Goal: Information Seeking & Learning: Check status

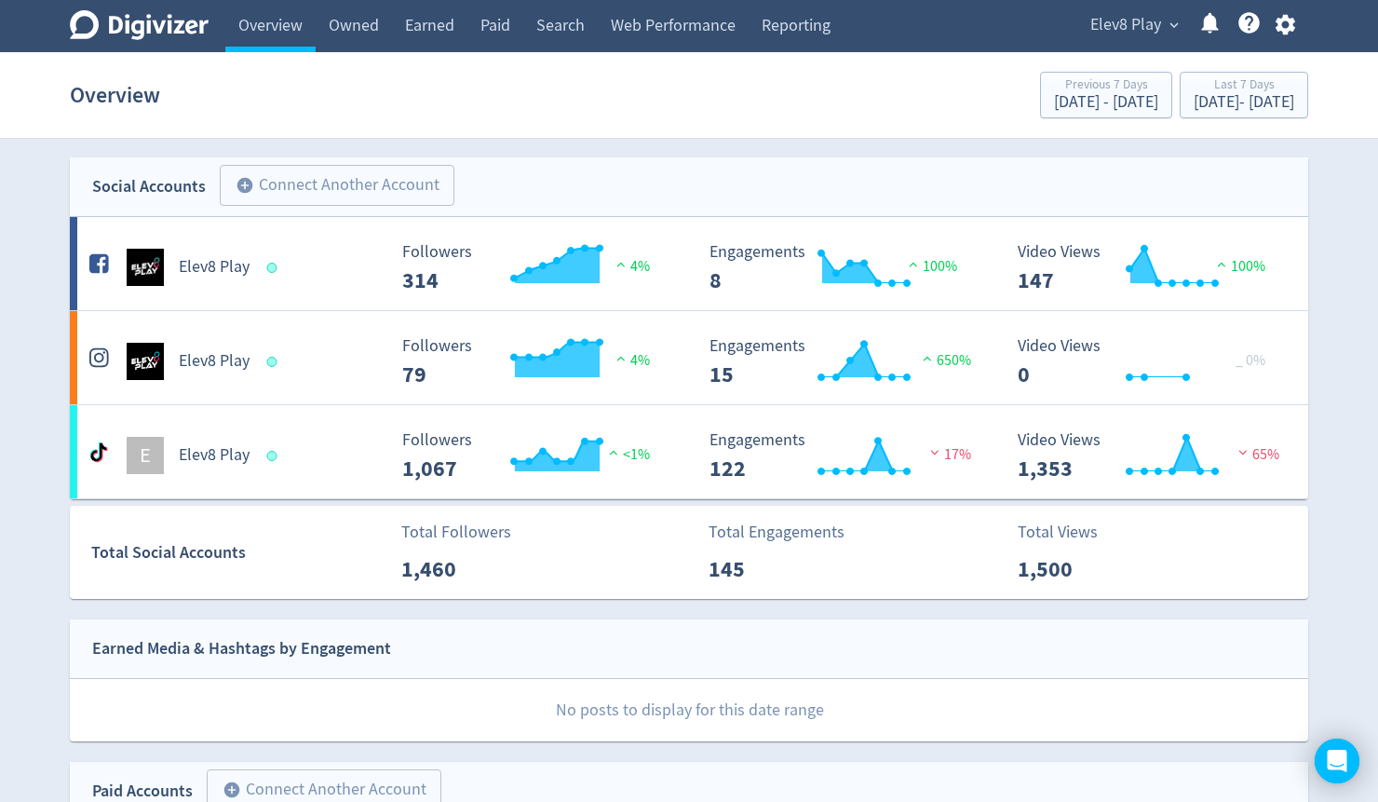
scroll to position [521, 0]
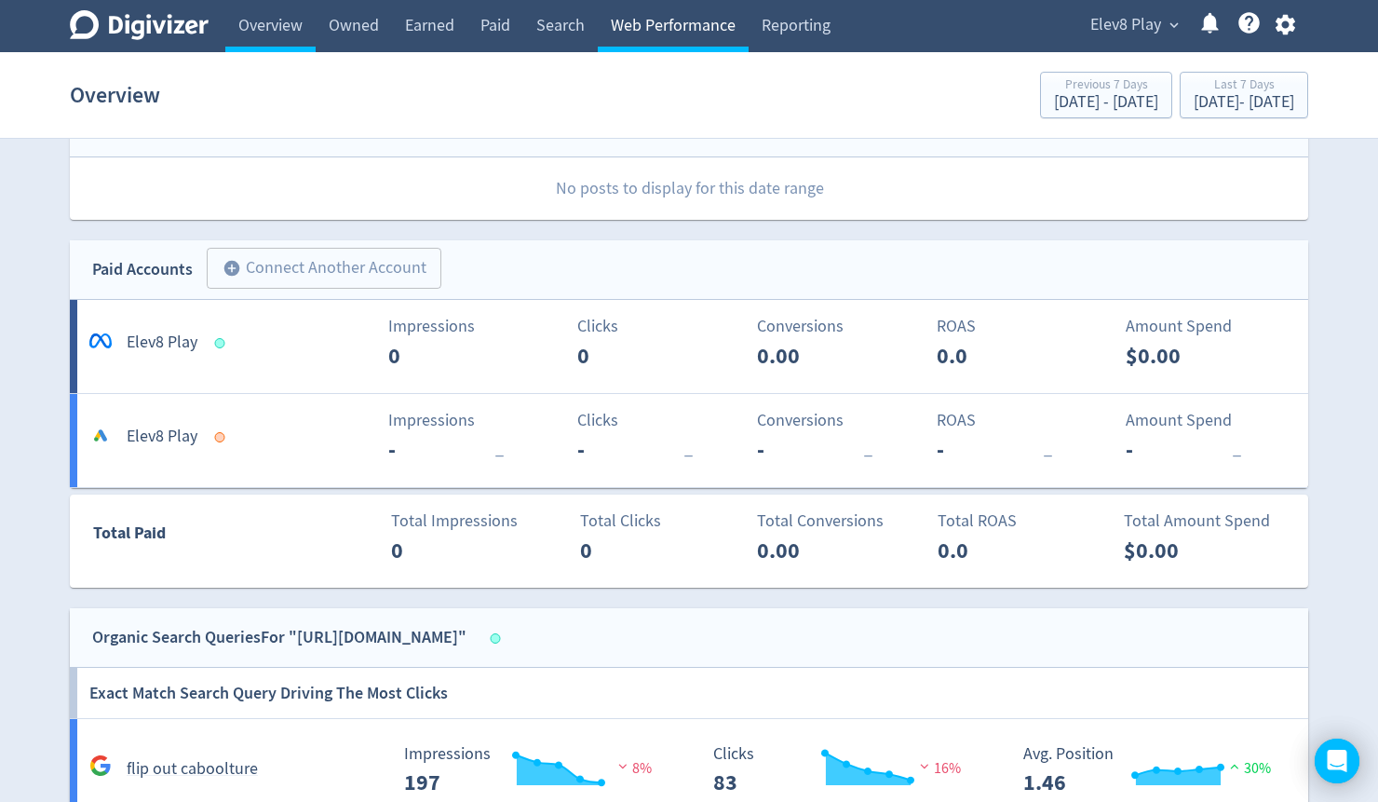
click at [655, 26] on link "Web Performance" at bounding box center [673, 26] width 151 height 52
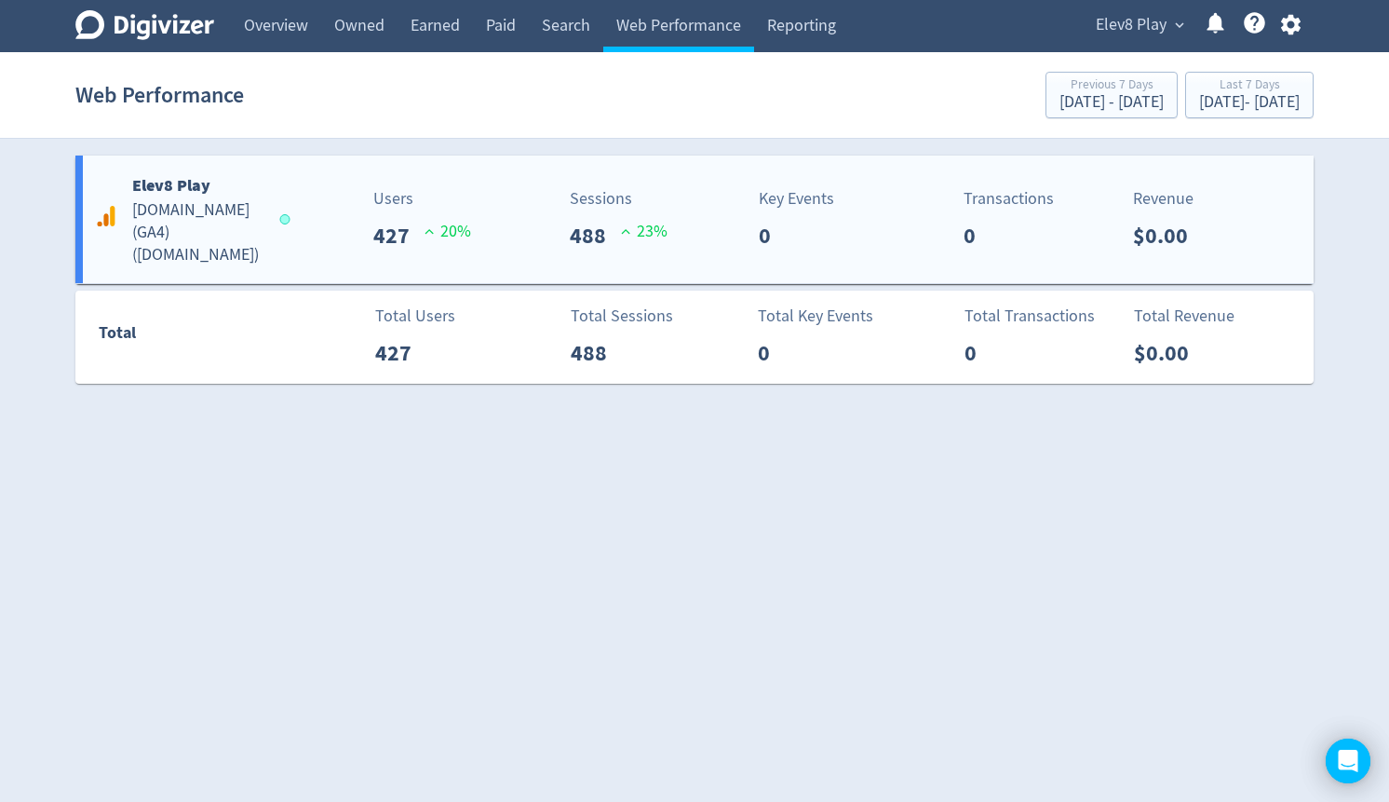
click at [153, 220] on h5 "[DOMAIN_NAME] (GA4) ( [DOMAIN_NAME] )" at bounding box center [197, 232] width 130 height 67
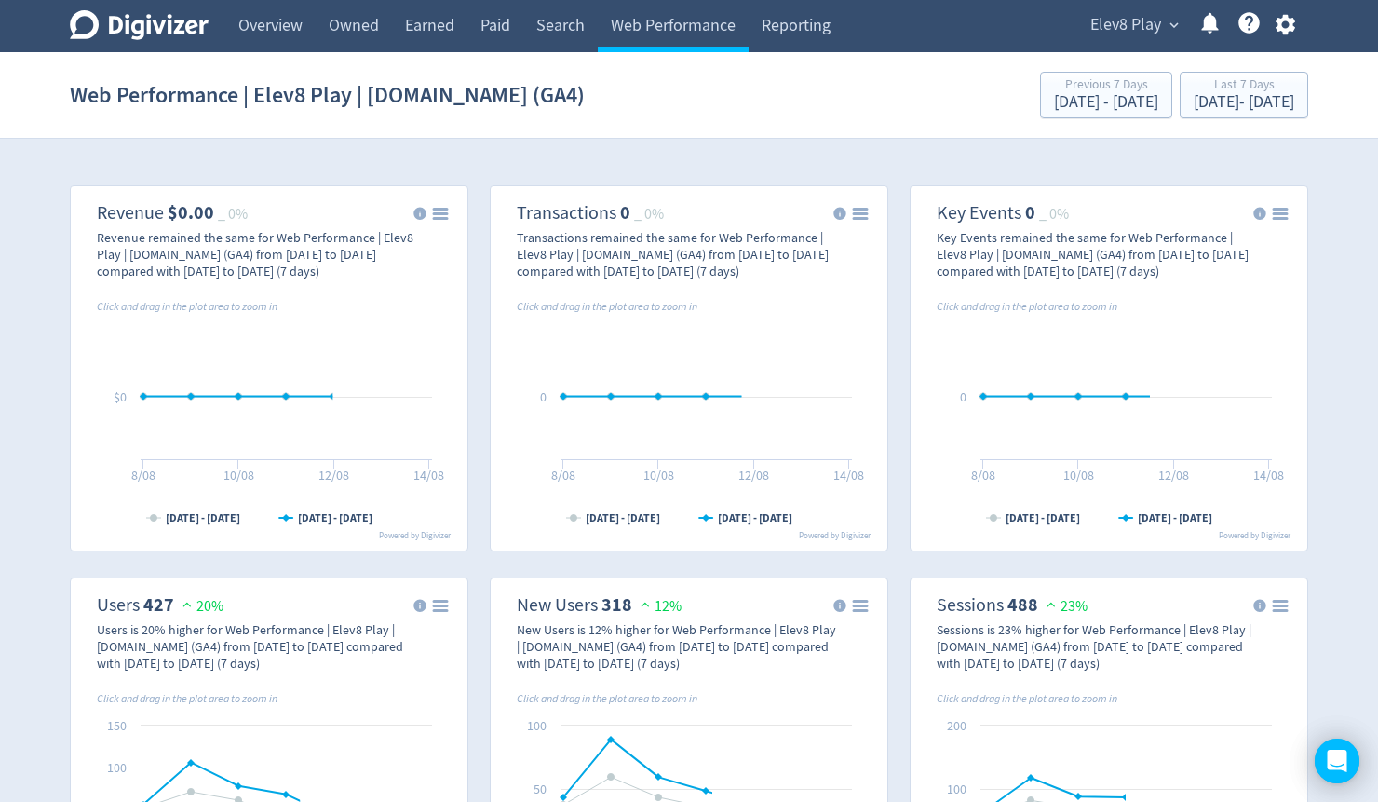
click at [1162, 25] on button "Elev8 Play expand_more" at bounding box center [1134, 25] width 100 height 30
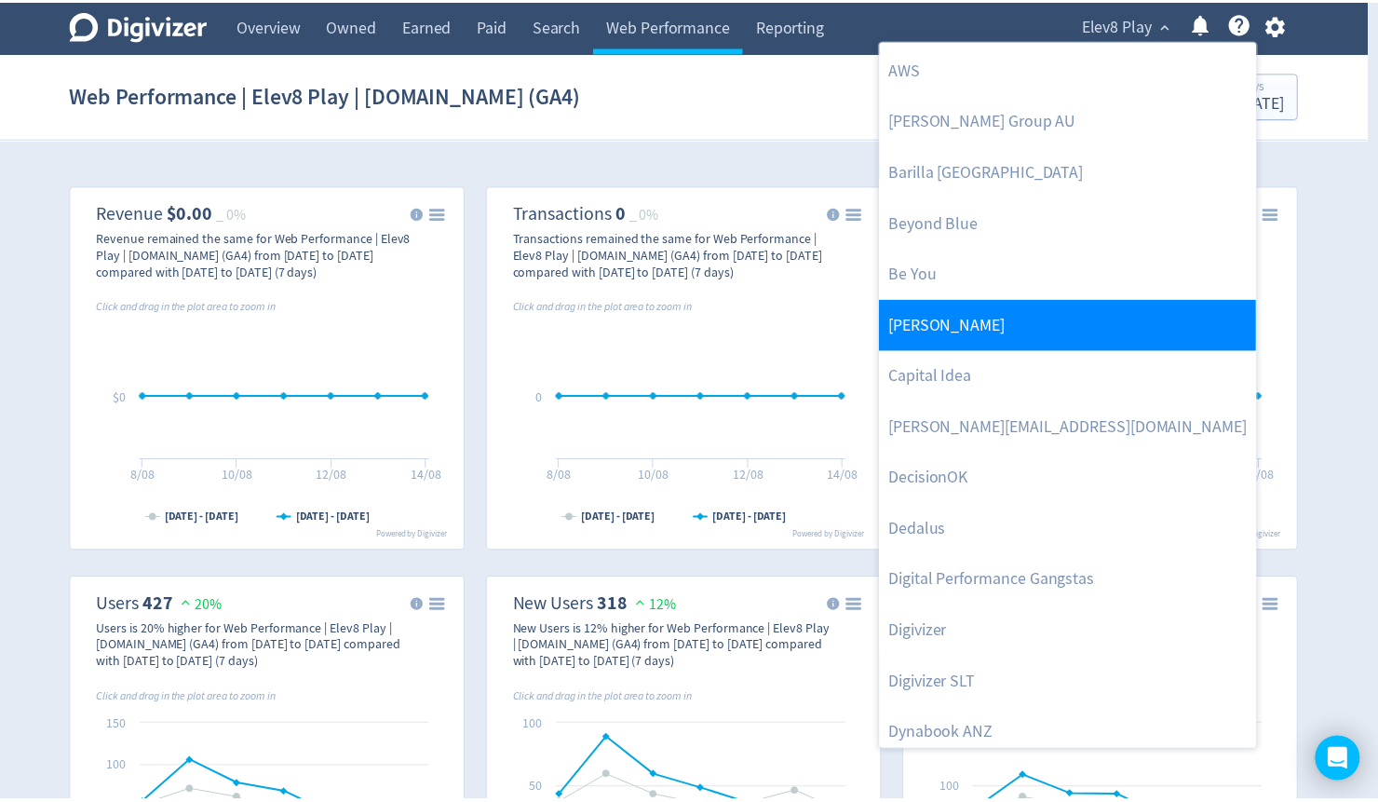
scroll to position [298, 0]
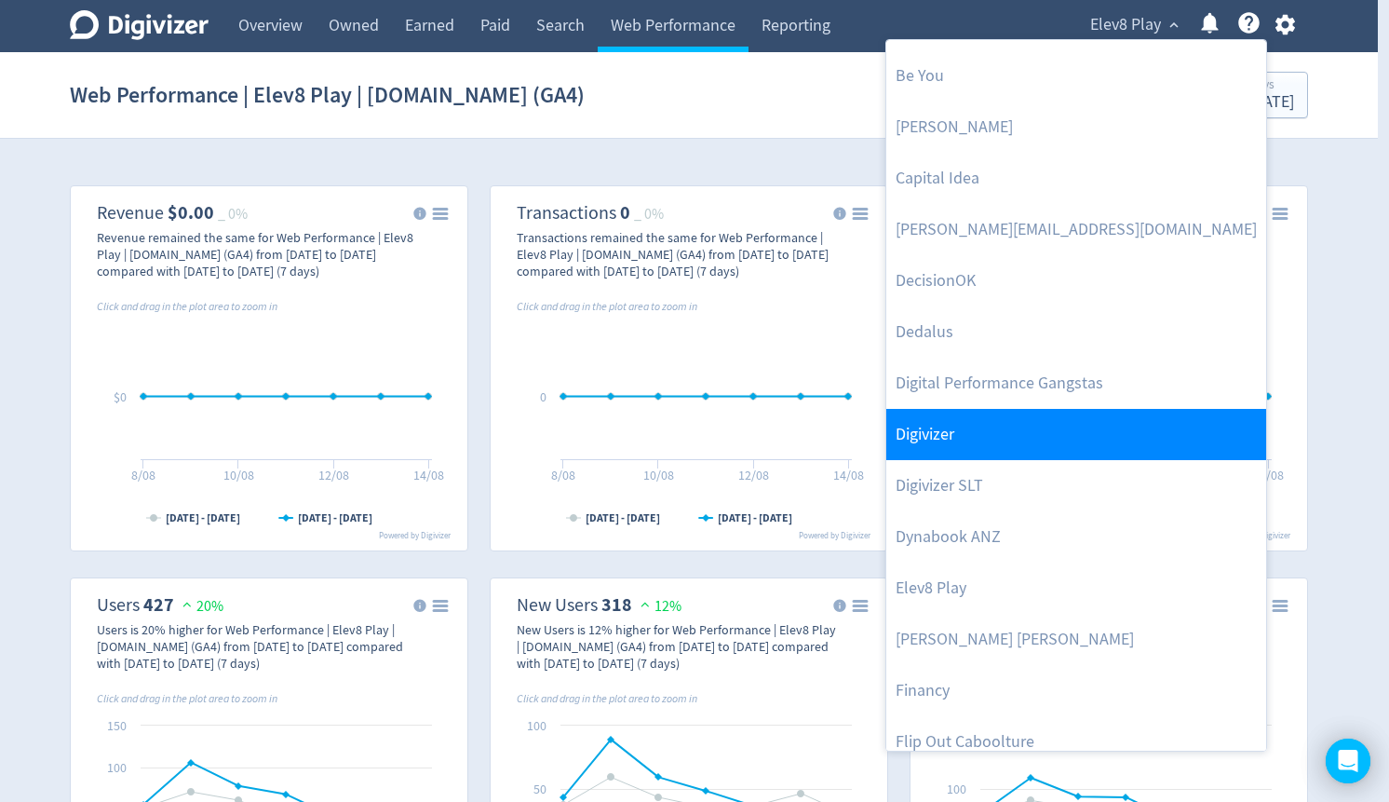
click at [995, 425] on link "Digivizer" at bounding box center [1076, 434] width 380 height 51
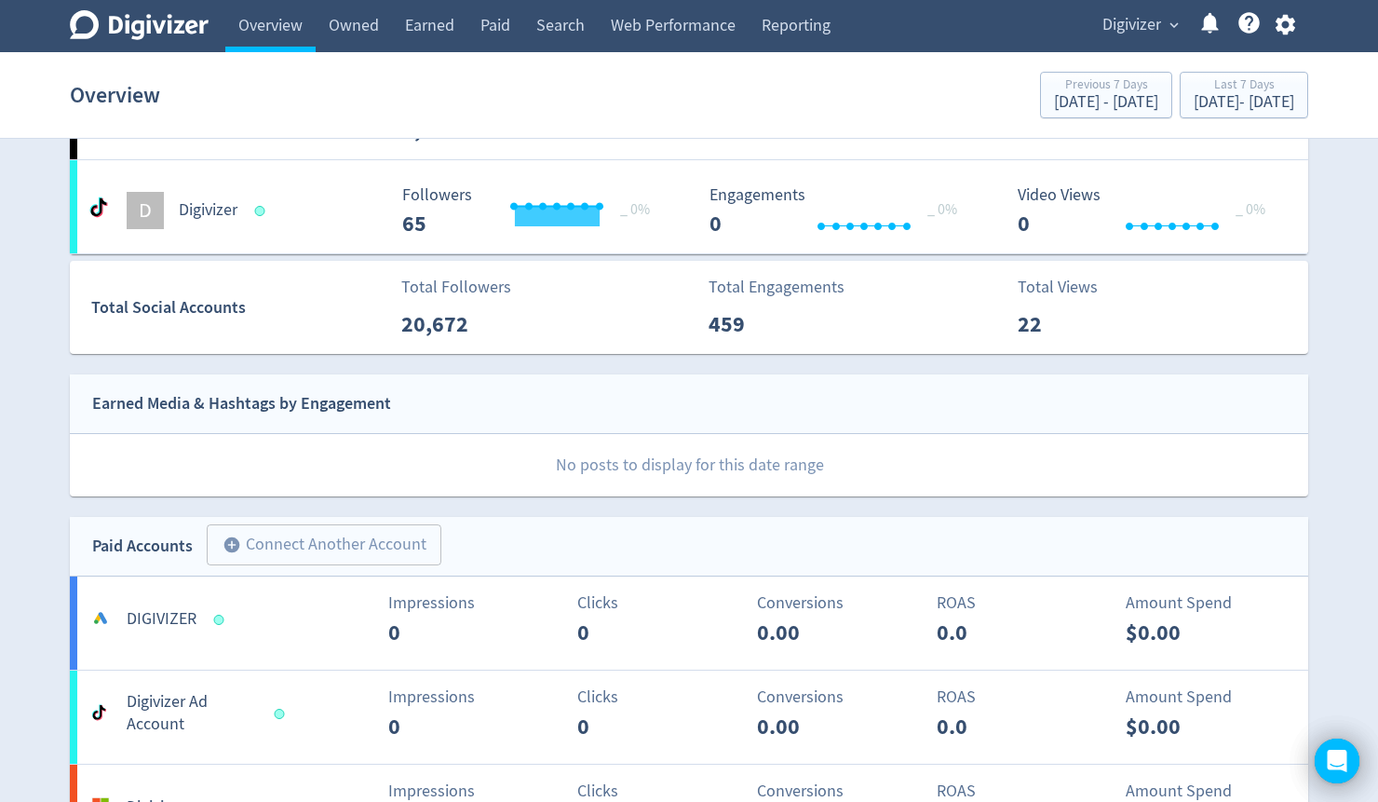
scroll to position [968, 0]
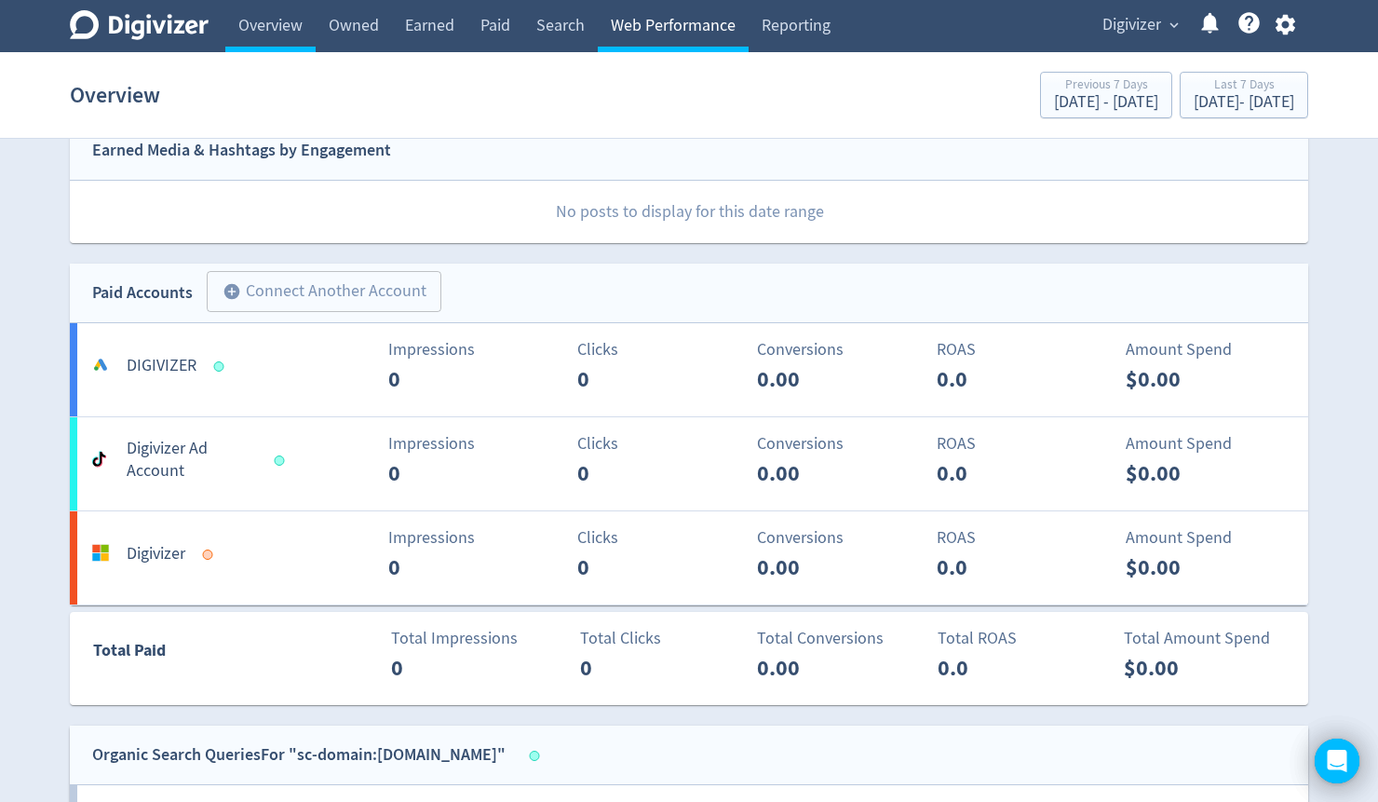
click at [656, 37] on link "Web Performance" at bounding box center [673, 26] width 151 height 52
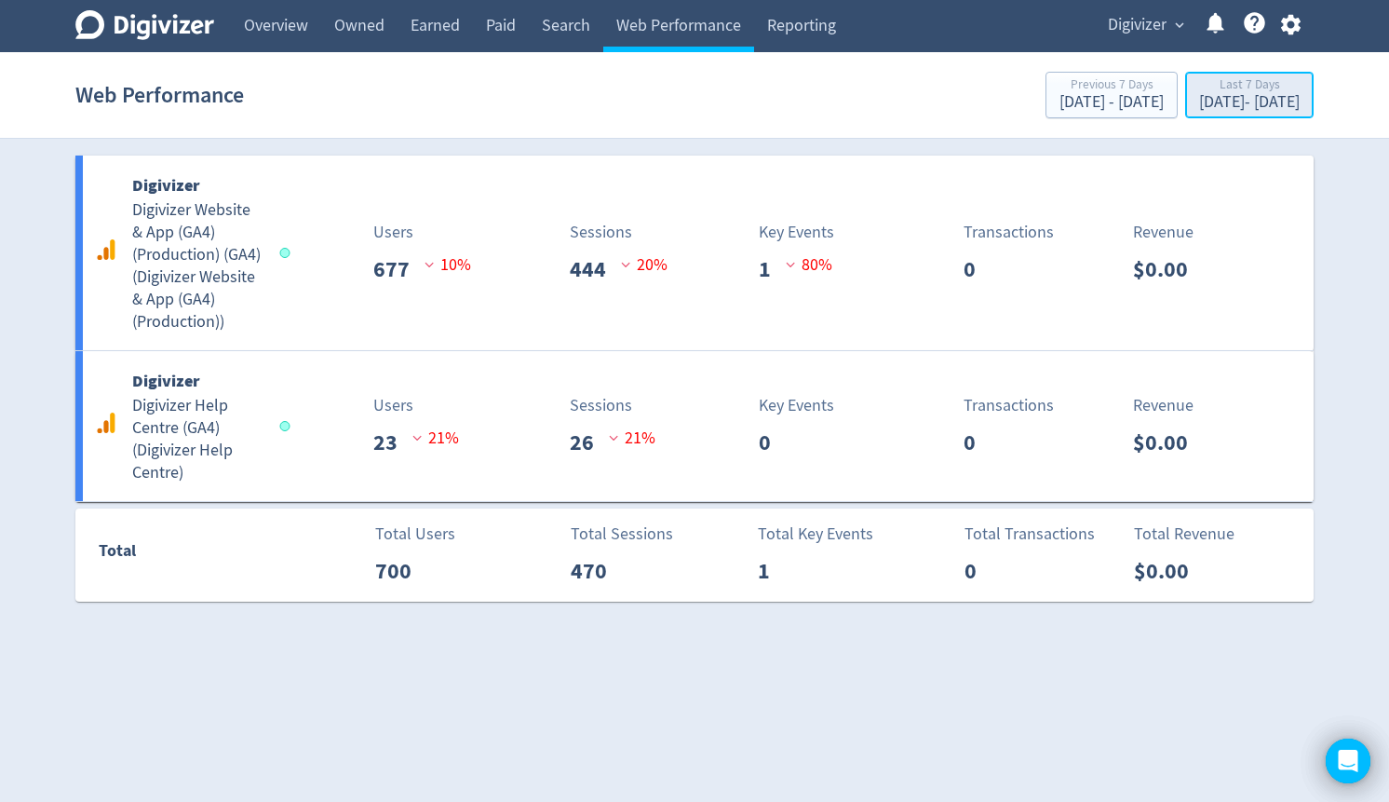
click at [1199, 94] on div "[DATE] - [DATE]" at bounding box center [1249, 102] width 101 height 17
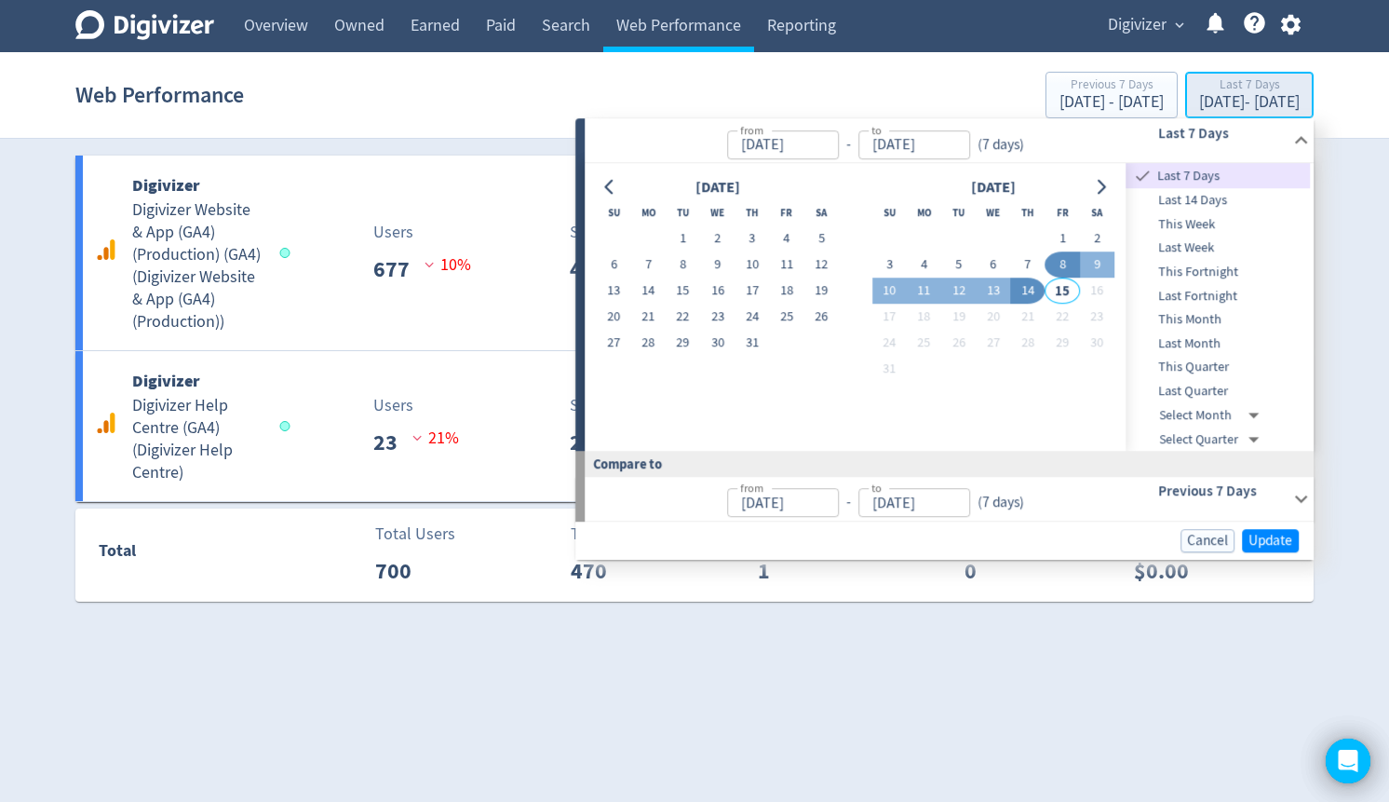
type input "[DATE]"
click at [614, 340] on button "27" at bounding box center [614, 344] width 34 height 26
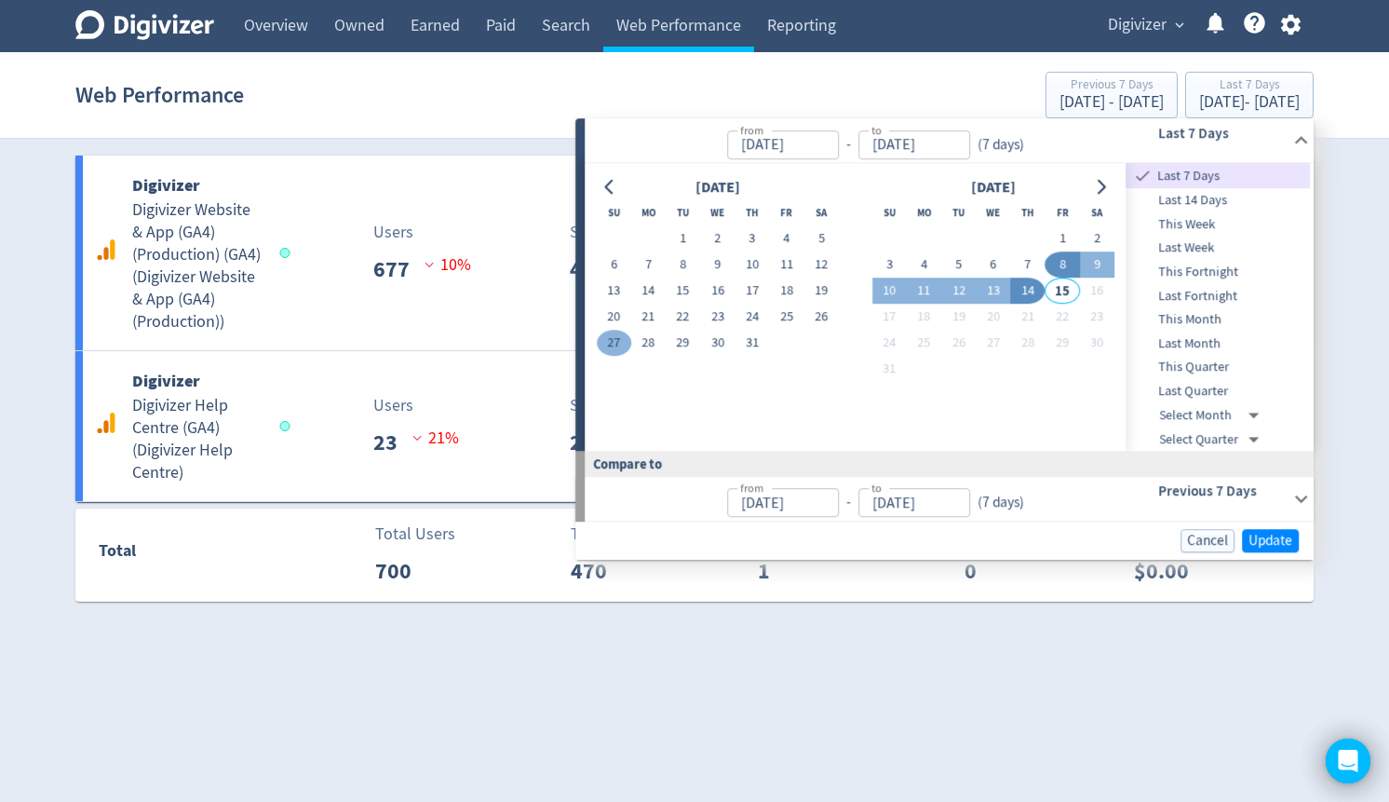
type input "[DATE]"
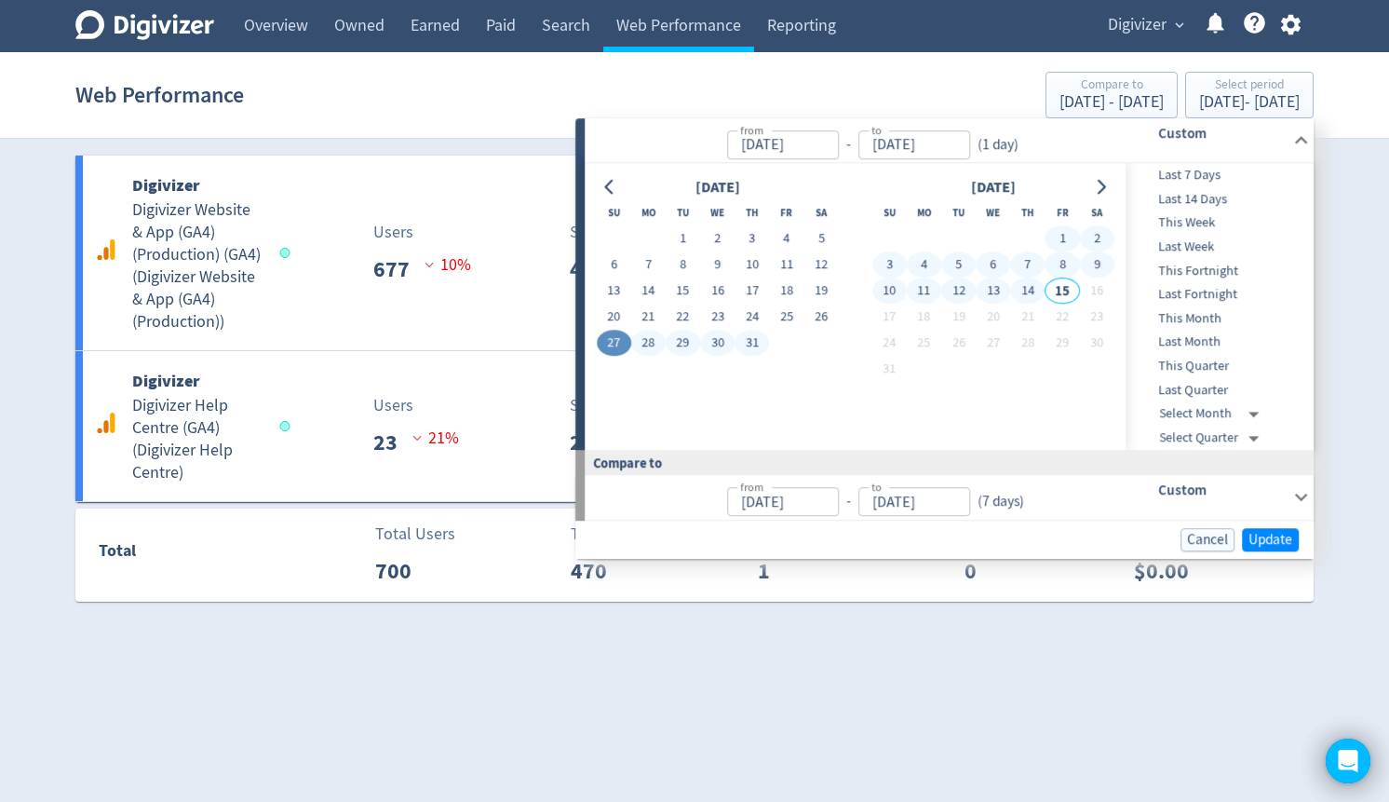
click at [1029, 293] on button "14" at bounding box center [1028, 291] width 34 height 26
type input "[DATE]"
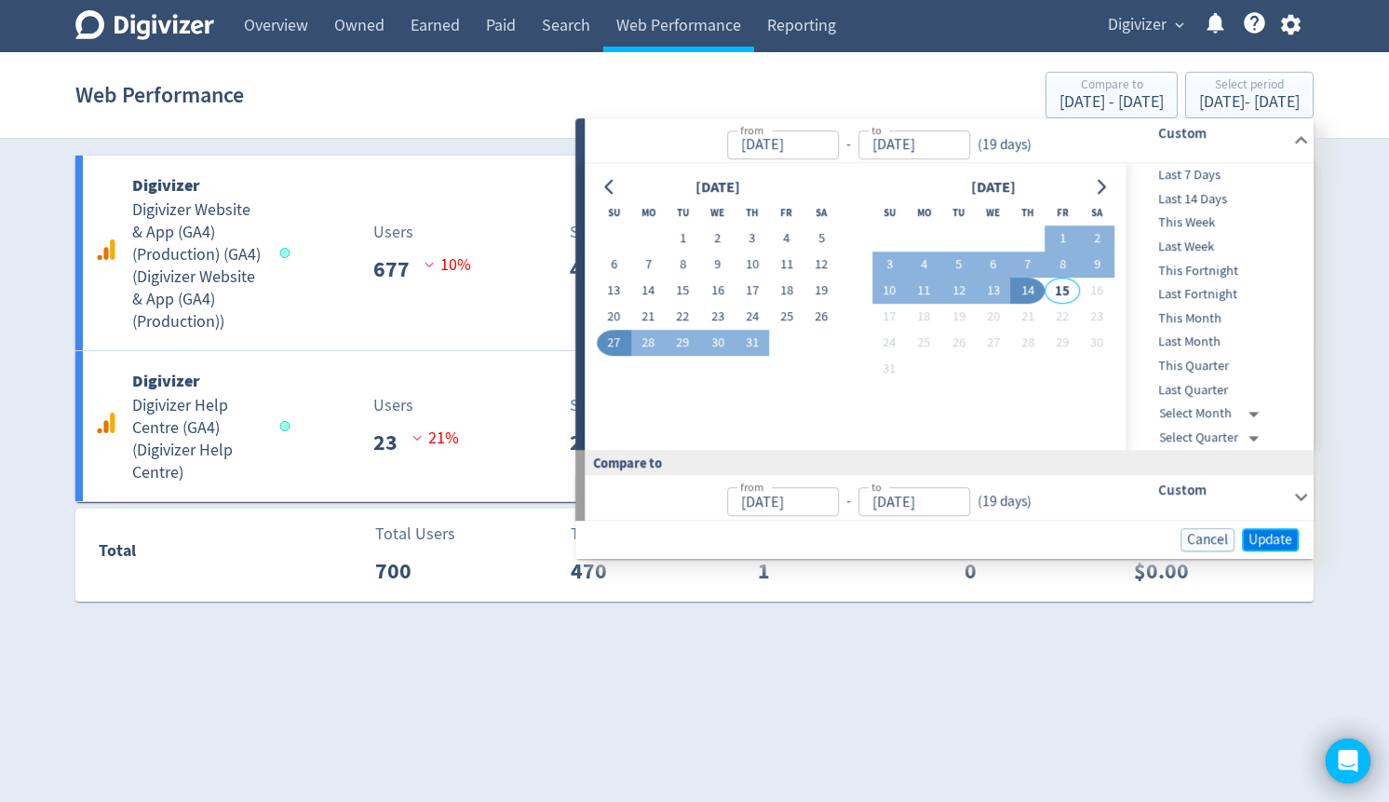
click at [1264, 546] on span "Update" at bounding box center [1271, 540] width 44 height 14
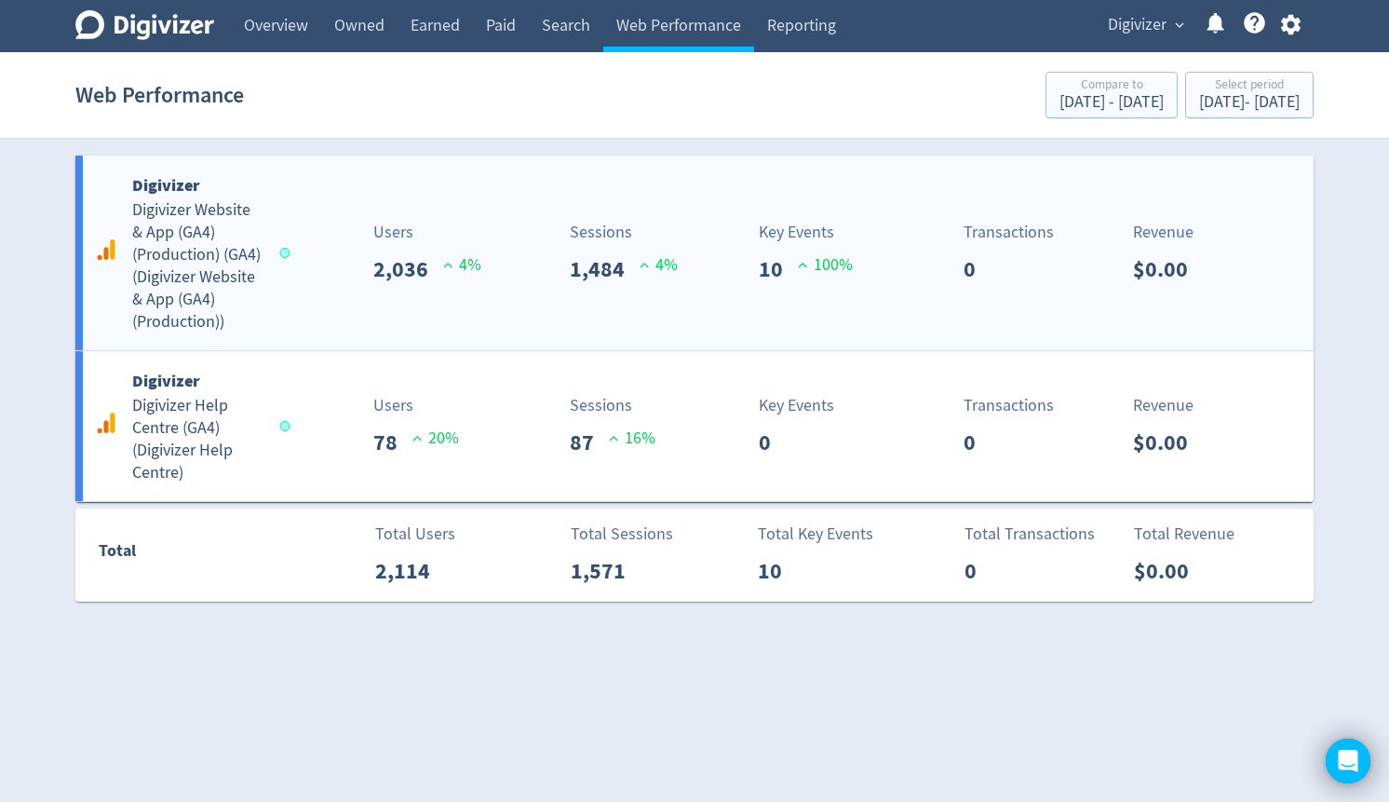
click at [209, 283] on h5 "Digivizer Website & App (GA4) (Production) (GA4) ( Digivizer Website & App (GA4…" at bounding box center [197, 266] width 130 height 134
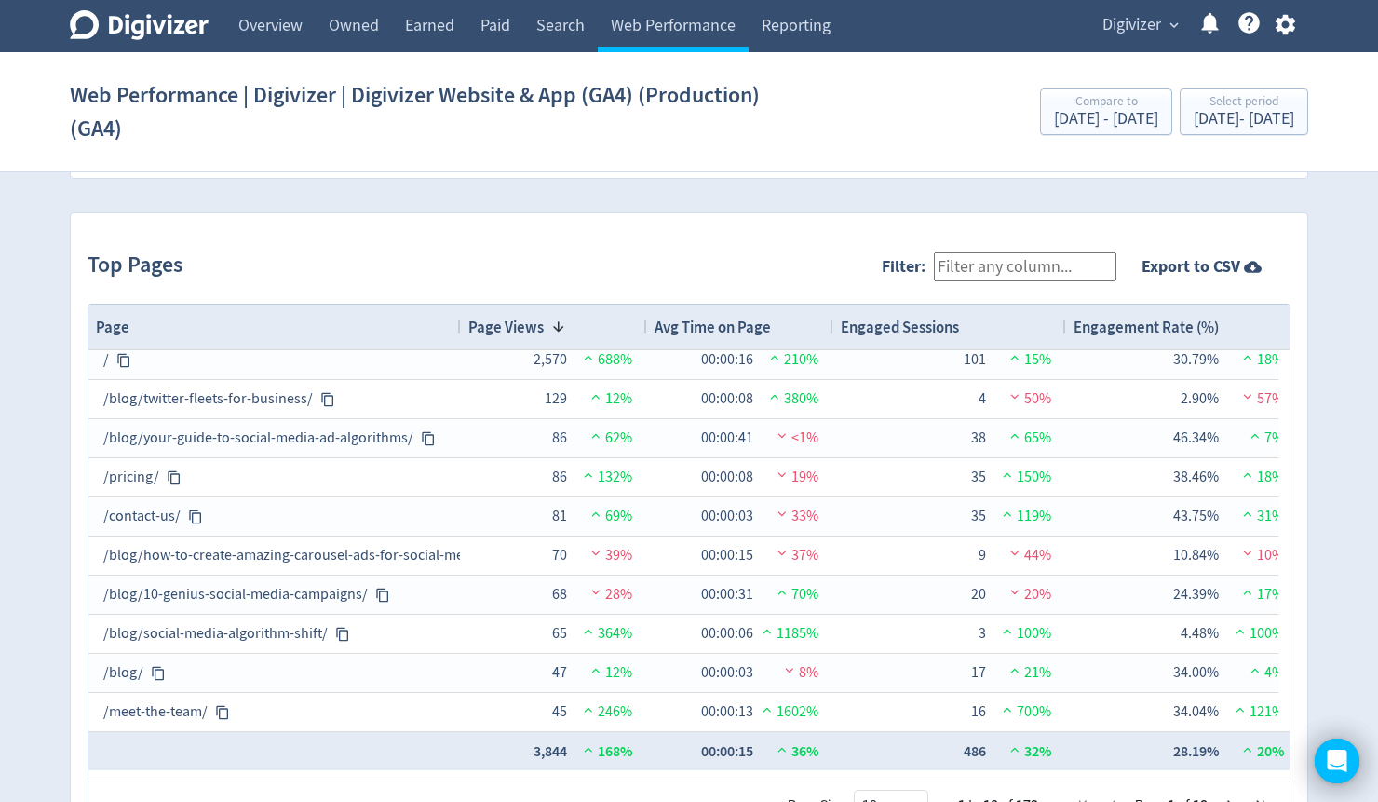
scroll to position [1942, 0]
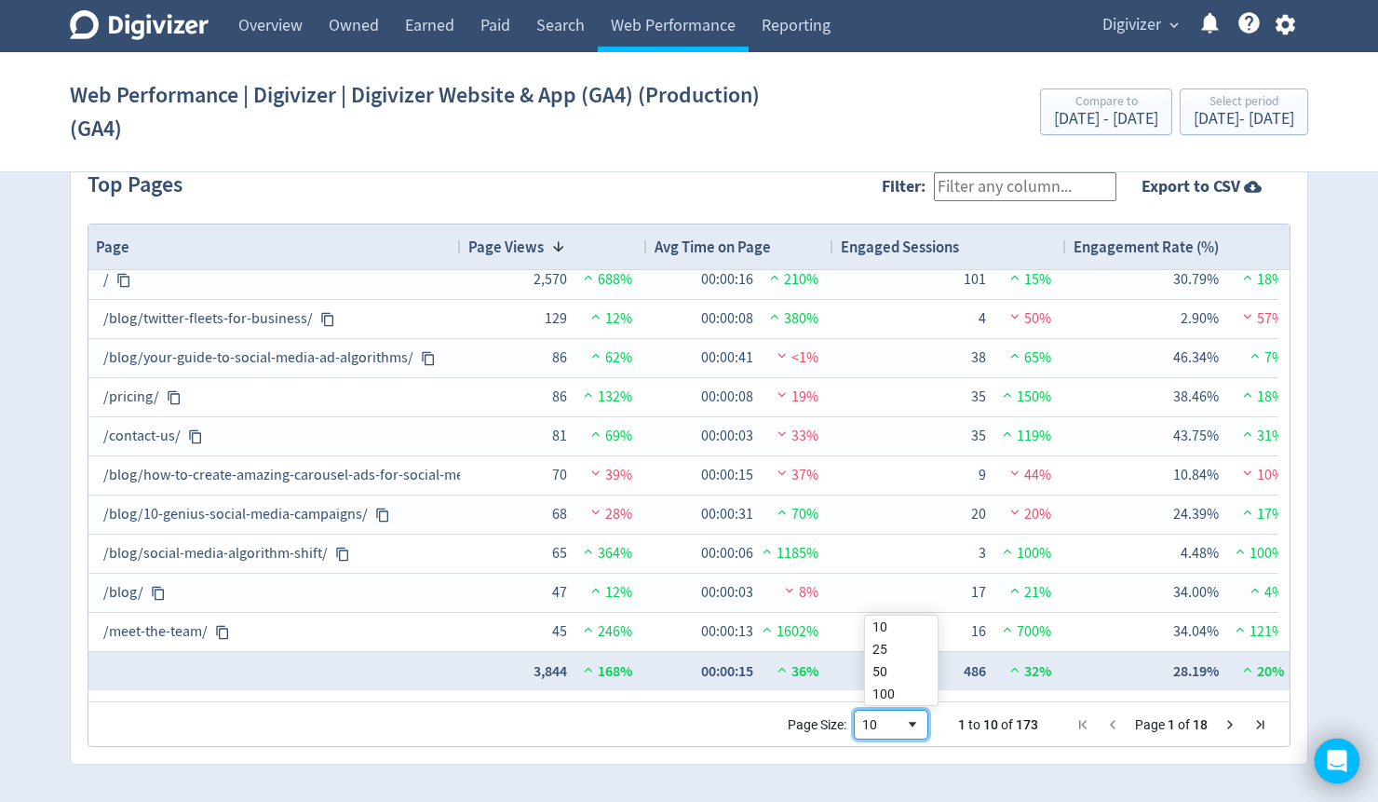
click at [898, 722] on div "10" at bounding box center [883, 724] width 43 height 15
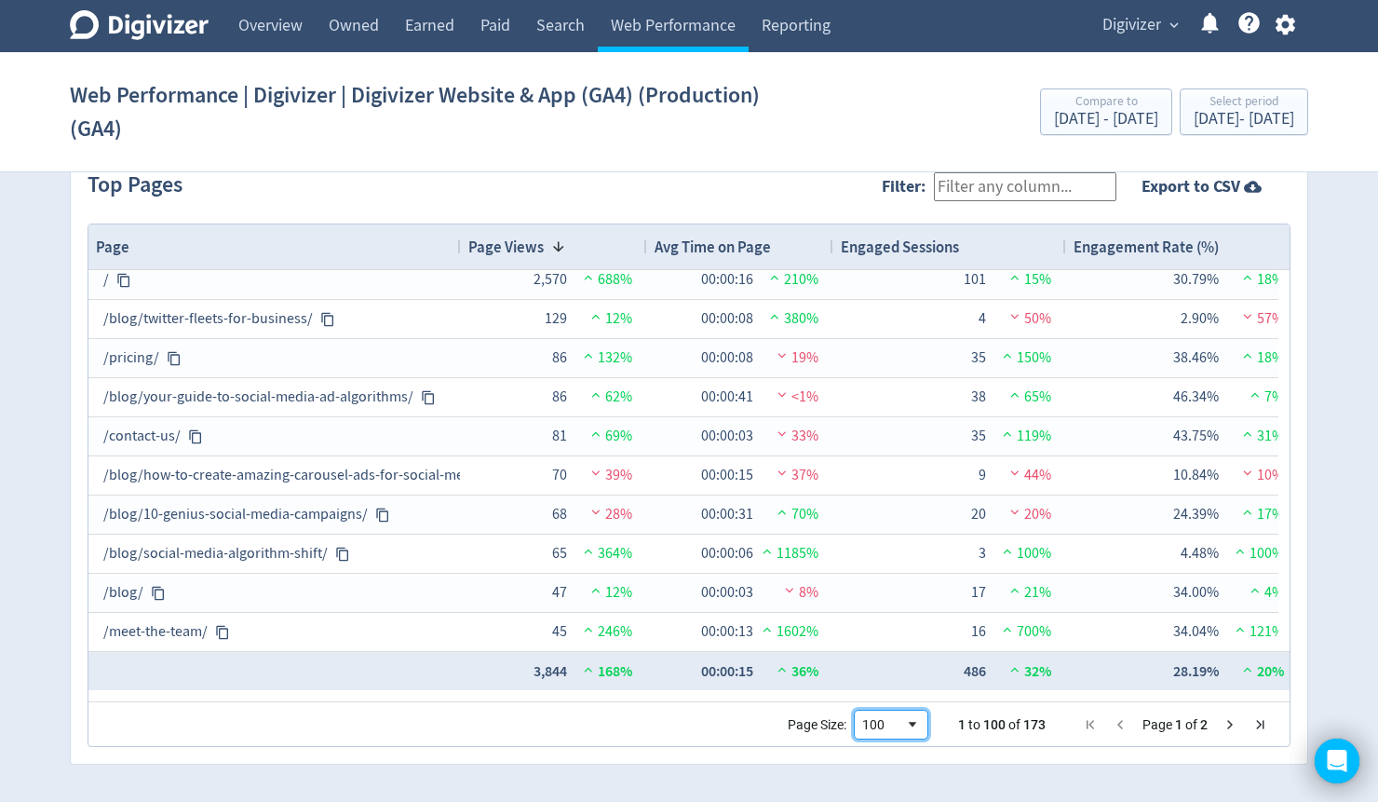
scroll to position [0, 0]
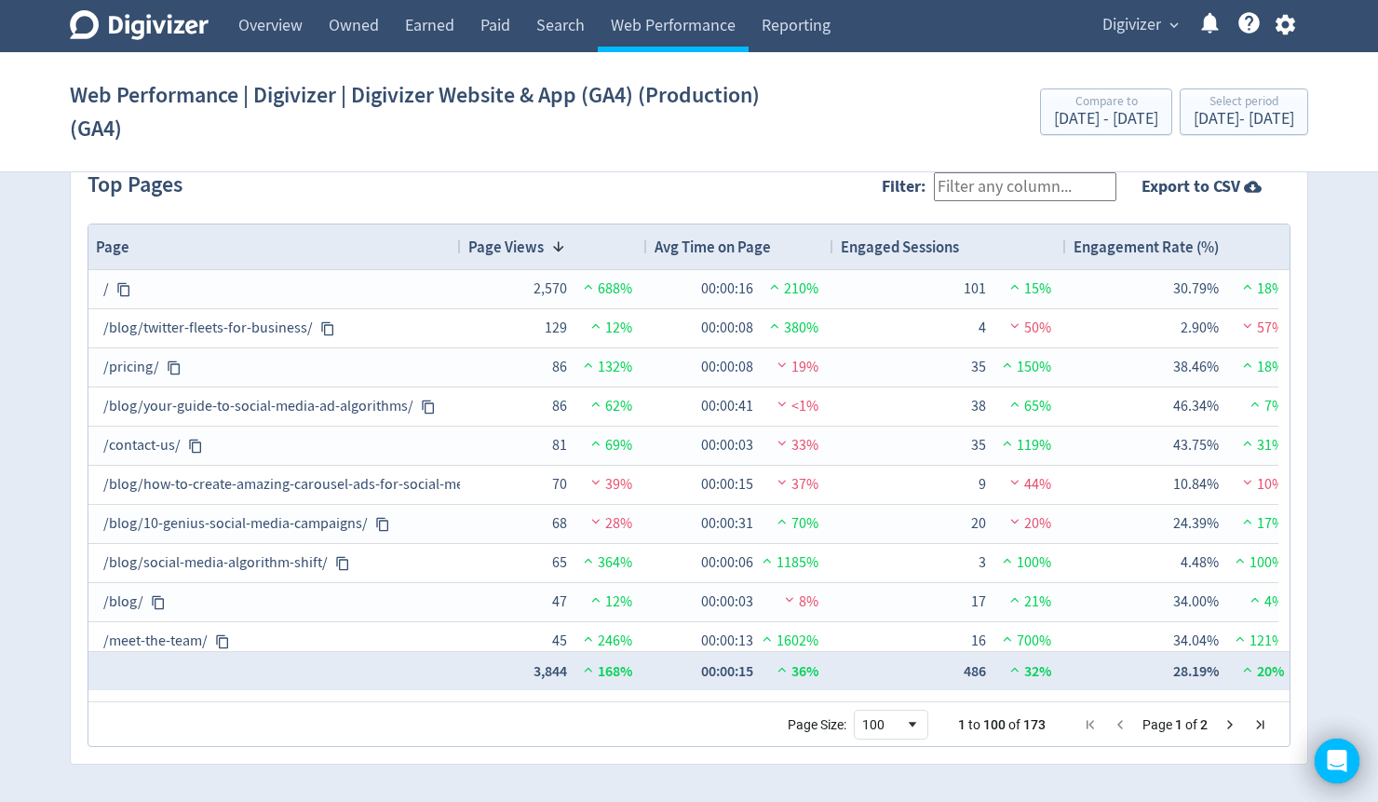
click at [987, 186] on input "Filter:" at bounding box center [1025, 186] width 182 height 29
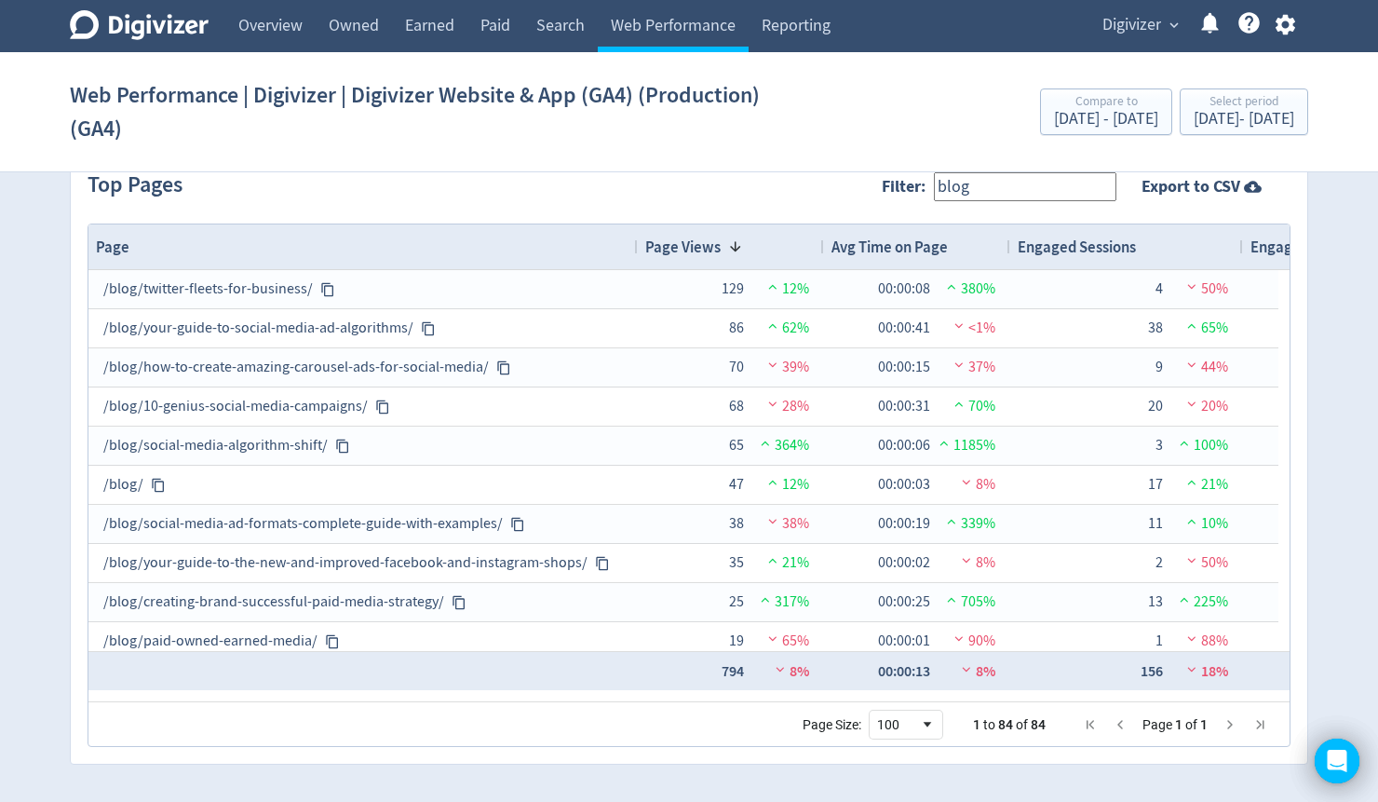
drag, startPoint x: 456, startPoint y: 248, endPoint x: 633, endPoint y: 243, distance: 177.0
click at [633, 243] on div at bounding box center [636, 246] width 7 height 45
drag, startPoint x: 1018, startPoint y: 183, endPoint x: 941, endPoint y: 186, distance: 76.4
click at [941, 186] on span "Filter: blog" at bounding box center [1003, 187] width 243 height 46
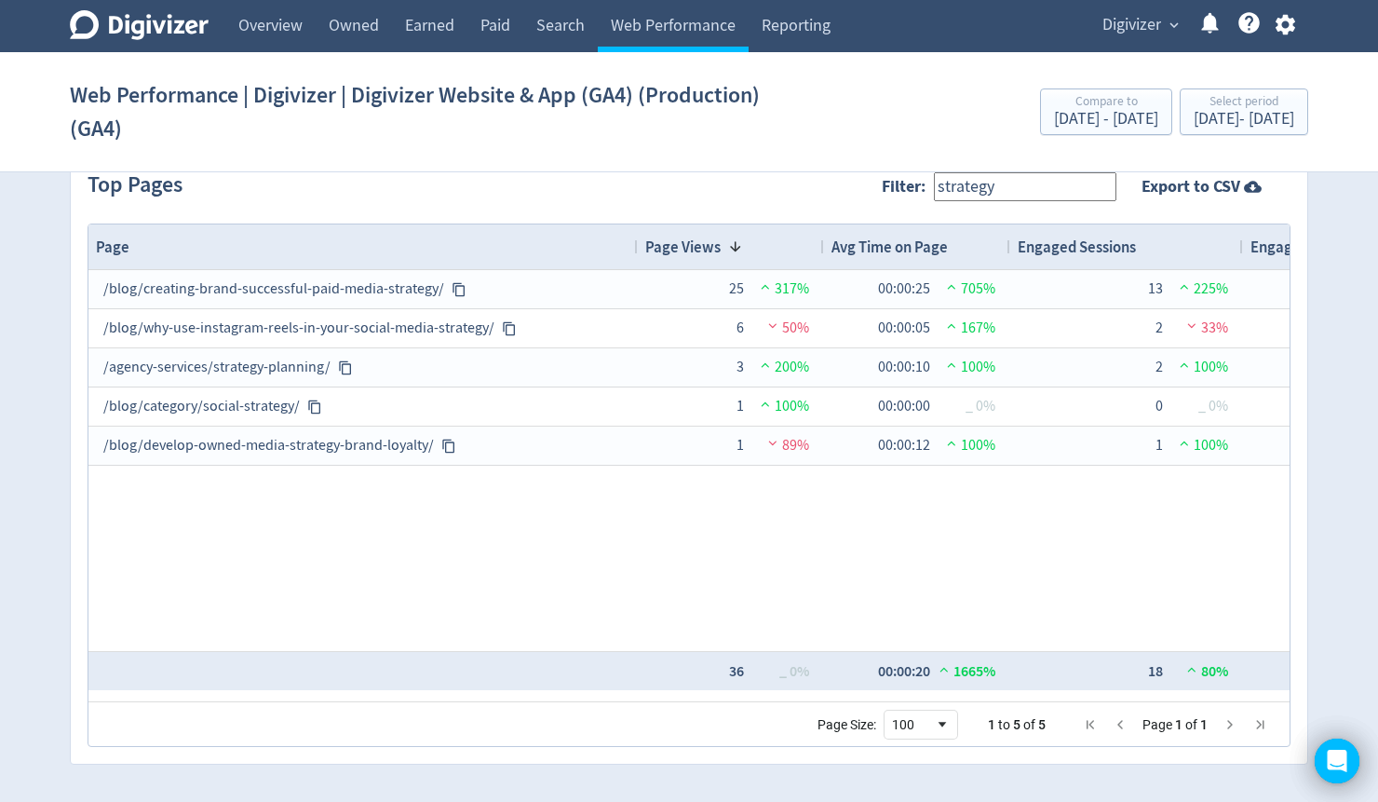
type input "strategy"
